Goal: Navigation & Orientation: Find specific page/section

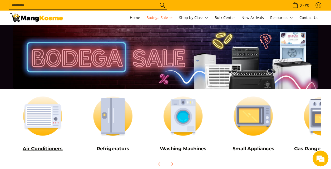
scroll to position [54, 0]
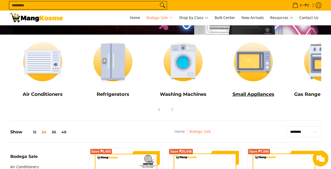
click at [275, 67] on img at bounding box center [253, 61] width 65 height 49
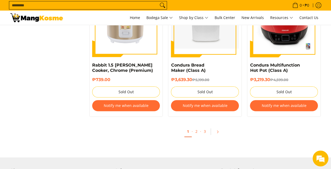
scroll to position [1093, 0]
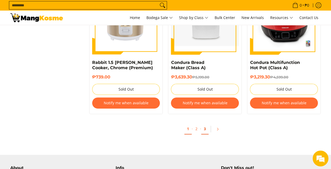
click at [206, 123] on link "3" at bounding box center [204, 128] width 7 height 11
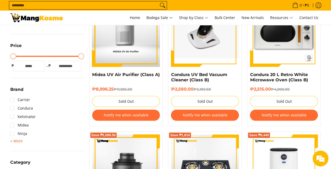
click at [14, 141] on span "+ More" at bounding box center [16, 141] width 12 height 4
click at [11, 131] on link "Ninja" at bounding box center [18, 133] width 17 height 8
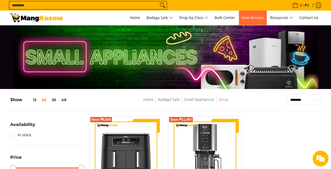
click at [248, 20] on span "New Arrivals" at bounding box center [253, 17] width 22 height 5
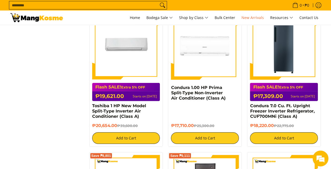
scroll to position [758, 0]
